Goal: Task Accomplishment & Management: Use online tool/utility

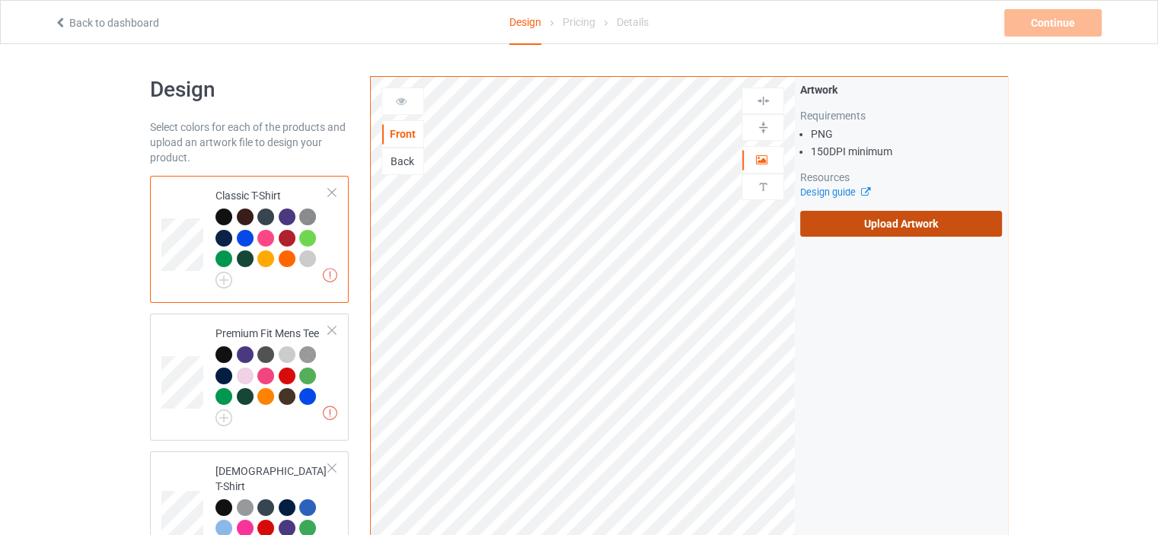
click at [863, 228] on label "Upload Artwork" at bounding box center [901, 224] width 202 height 26
click at [0, 0] on input "Upload Artwork" at bounding box center [0, 0] width 0 height 0
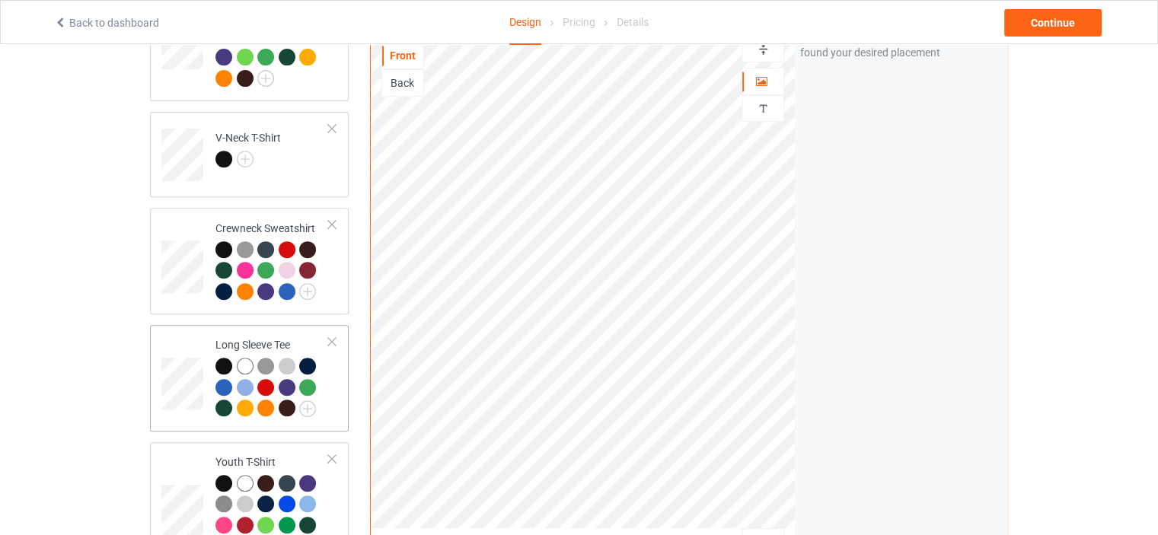
scroll to position [960, 0]
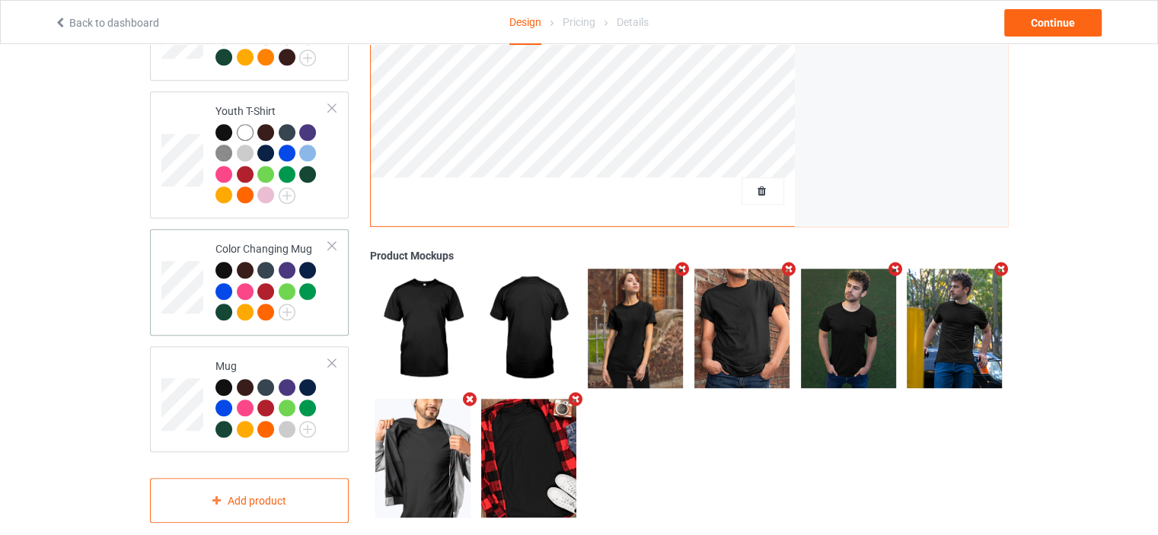
click at [194, 235] on td at bounding box center [184, 282] width 46 height 94
